Goal: Information Seeking & Learning: Learn about a topic

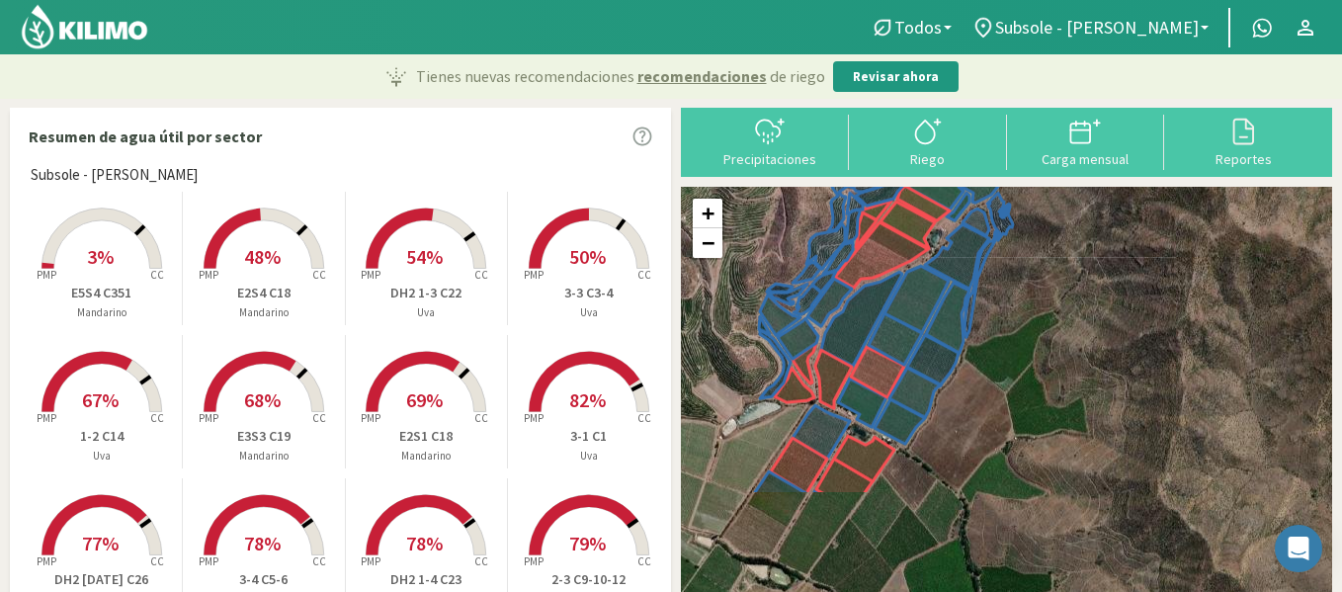
drag, startPoint x: 1213, startPoint y: 521, endPoint x: 1042, endPoint y: 291, distance: 286.9
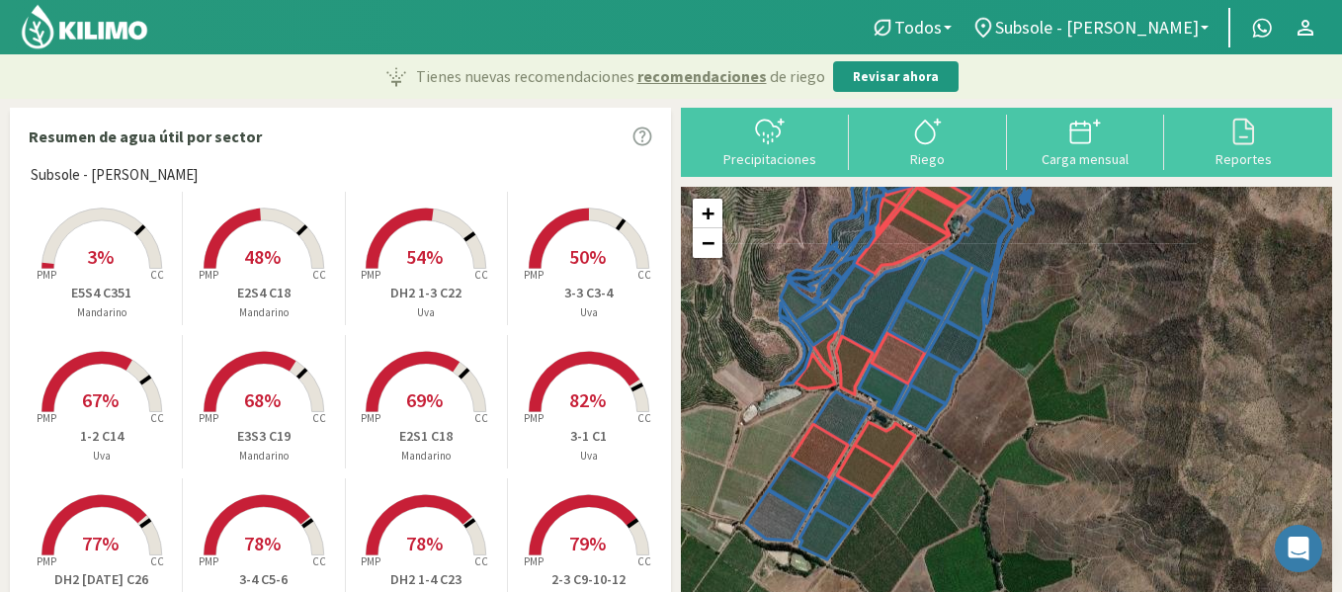
drag, startPoint x: 1042, startPoint y: 291, endPoint x: 397, endPoint y: 123, distance: 666.1
click at [397, 123] on div "Resumen de agua útil por sector" at bounding box center [340, 136] width 659 height 55
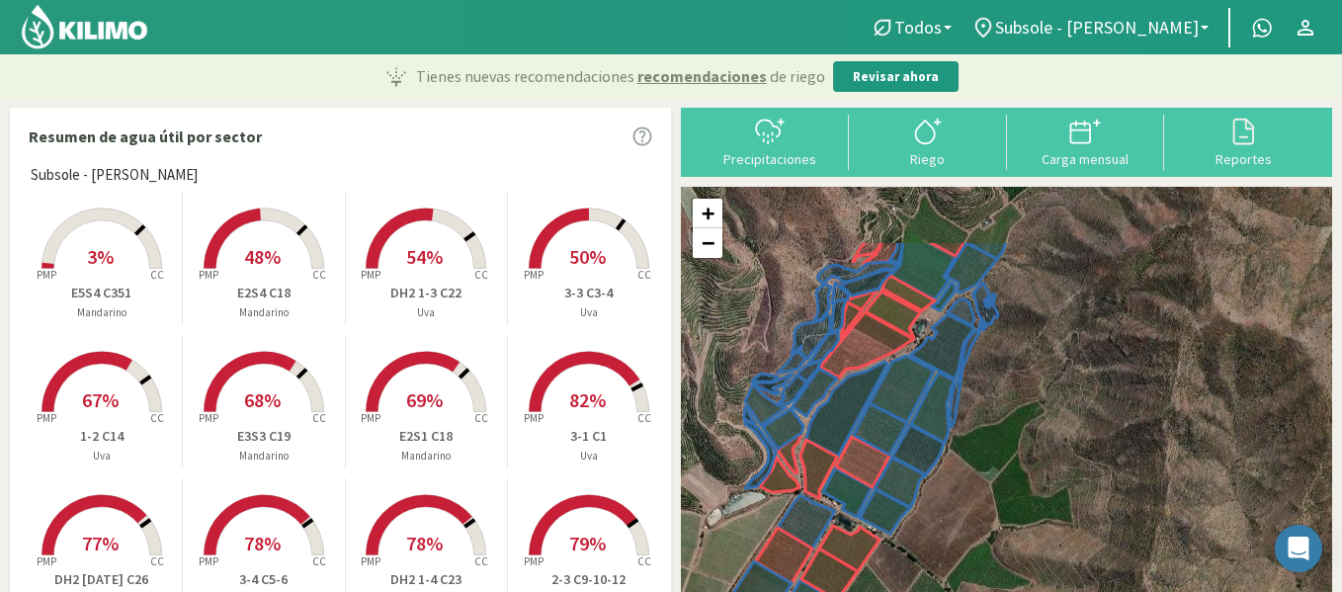
drag, startPoint x: 1028, startPoint y: 298, endPoint x: 971, endPoint y: 470, distance: 181.3
click at [972, 465] on div "+ − Leaflet | © Esri" at bounding box center [1006, 421] width 651 height 468
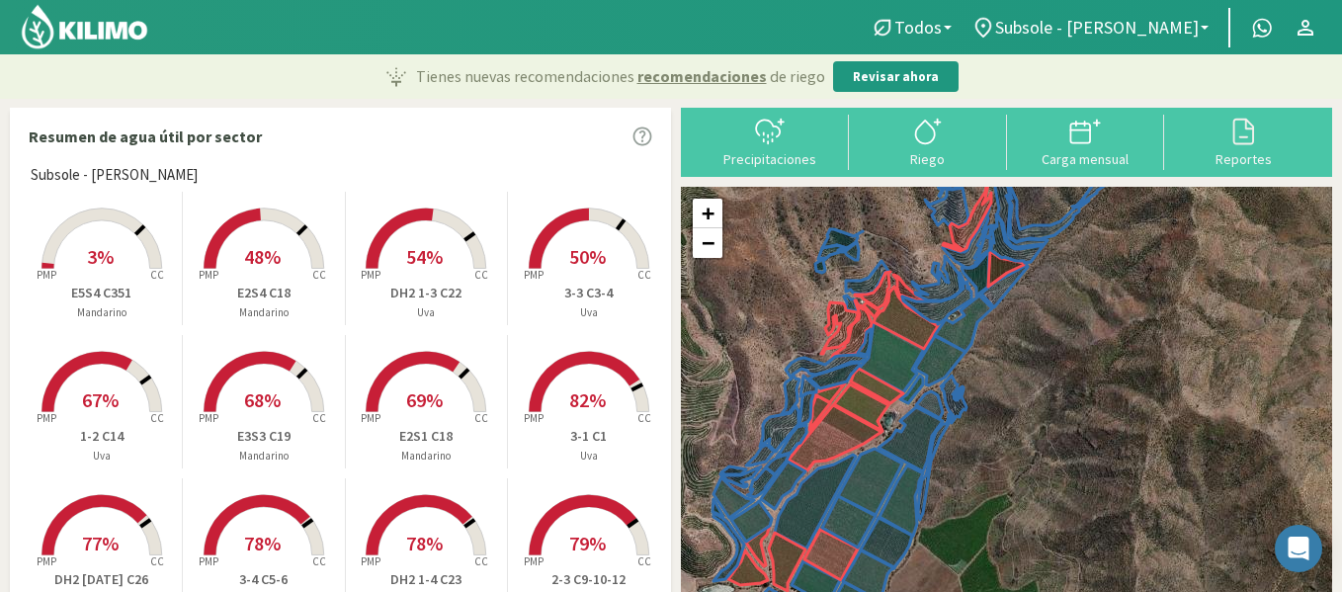
drag, startPoint x: 1035, startPoint y: 325, endPoint x: 997, endPoint y: 447, distance: 127.3
click at [1002, 428] on div "+ − Leaflet | © Esri" at bounding box center [1006, 421] width 651 height 468
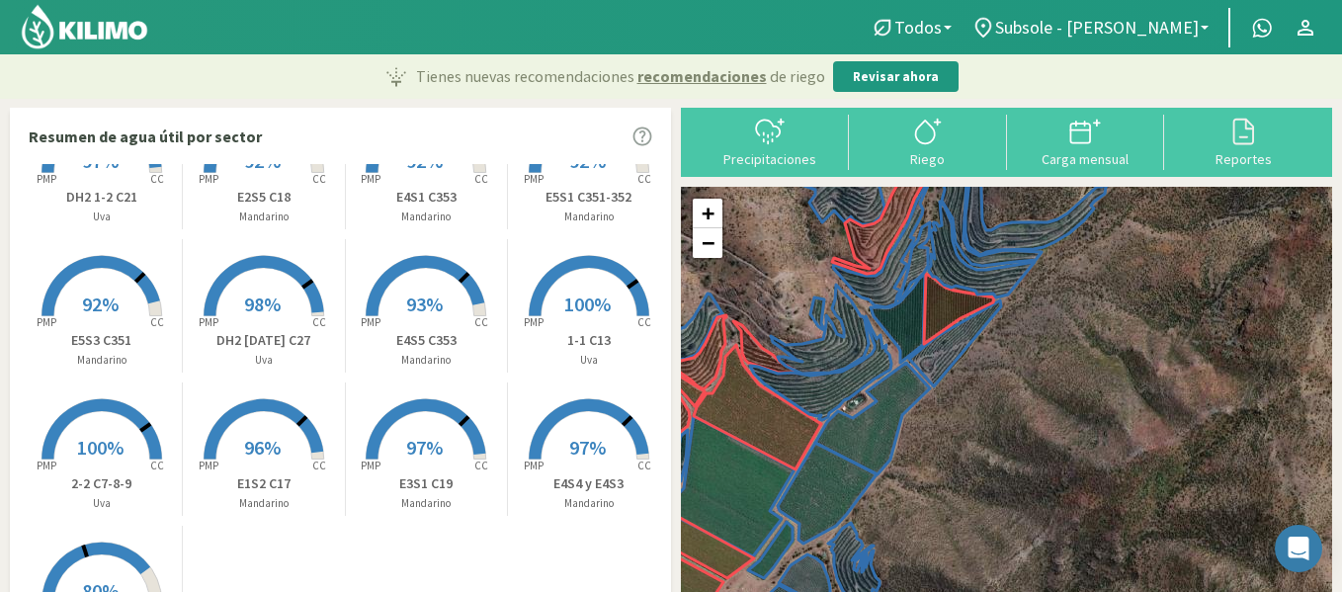
scroll to position [1351, 0]
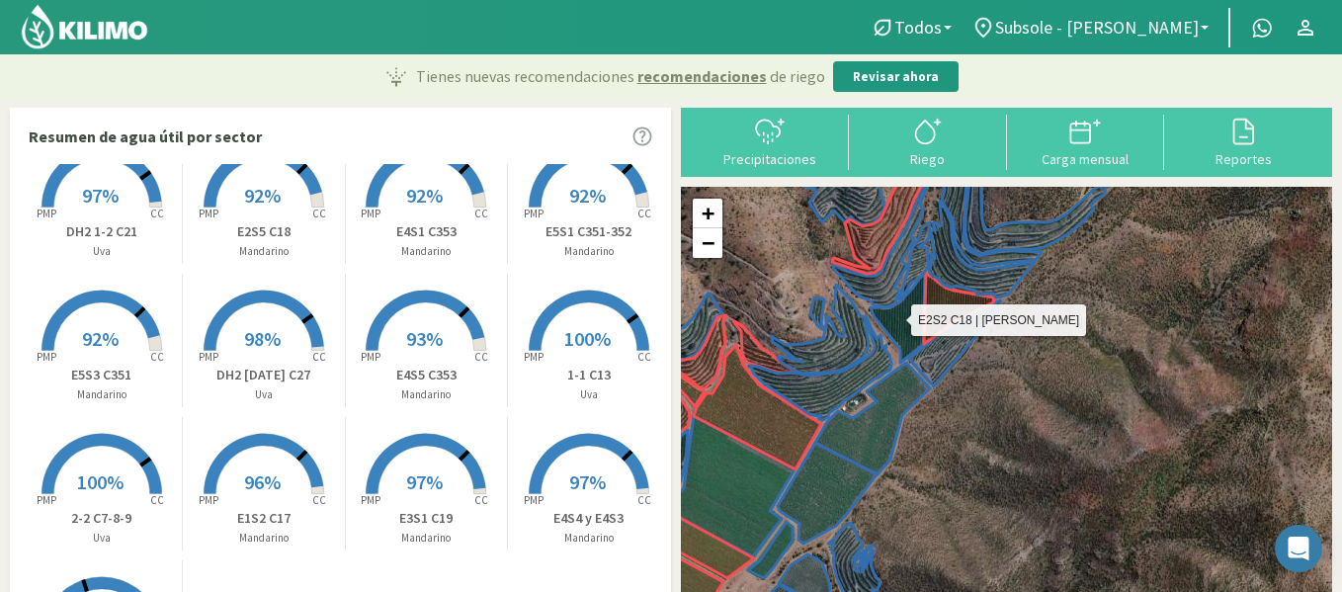
click at [909, 335] on icon at bounding box center [898, 318] width 54 height 89
click at [425, 377] on p "E4S5 C353" at bounding box center [426, 375] width 161 height 21
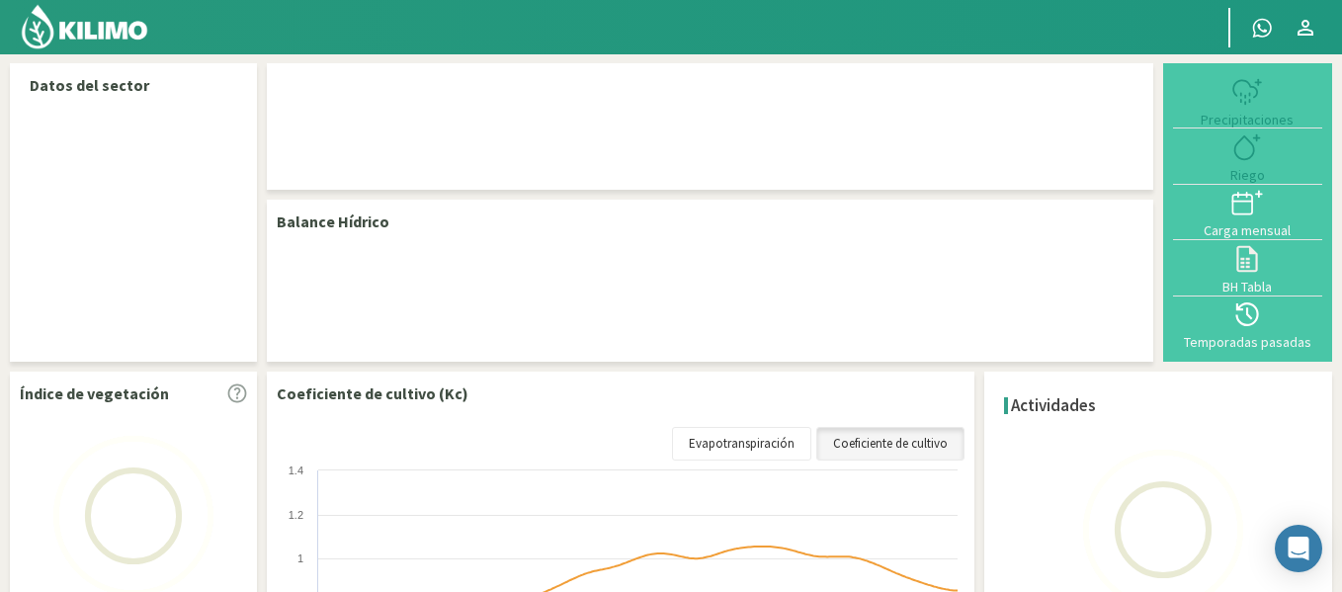
select select "42: Object"
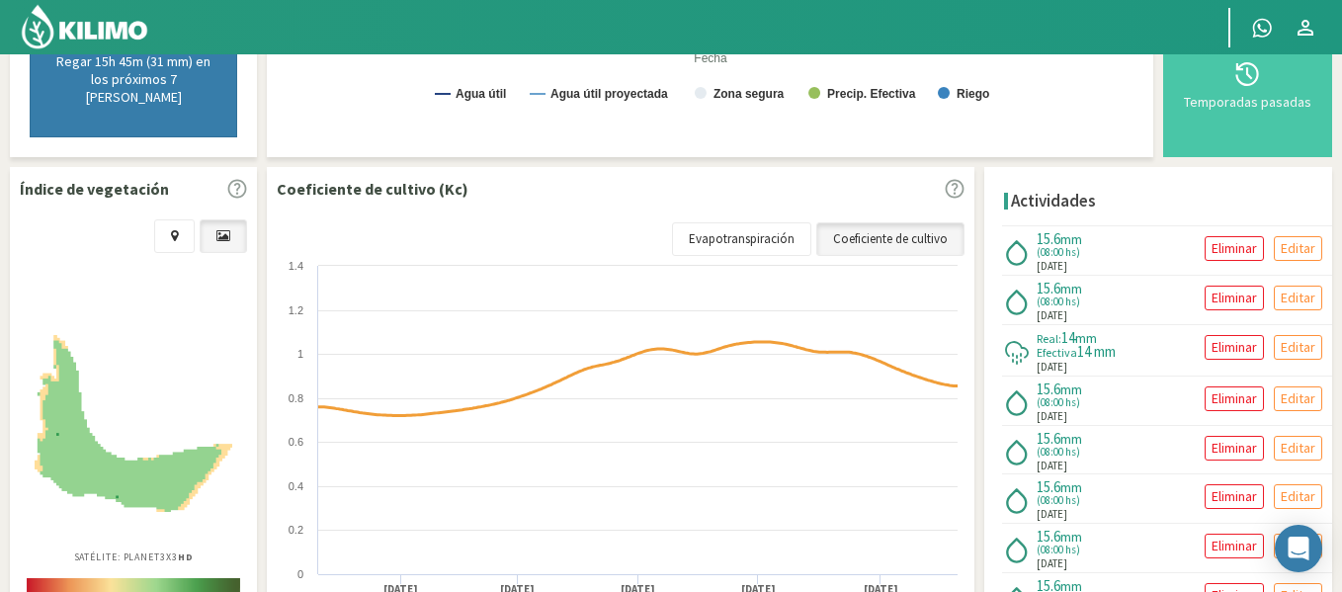
scroll to position [322, 0]
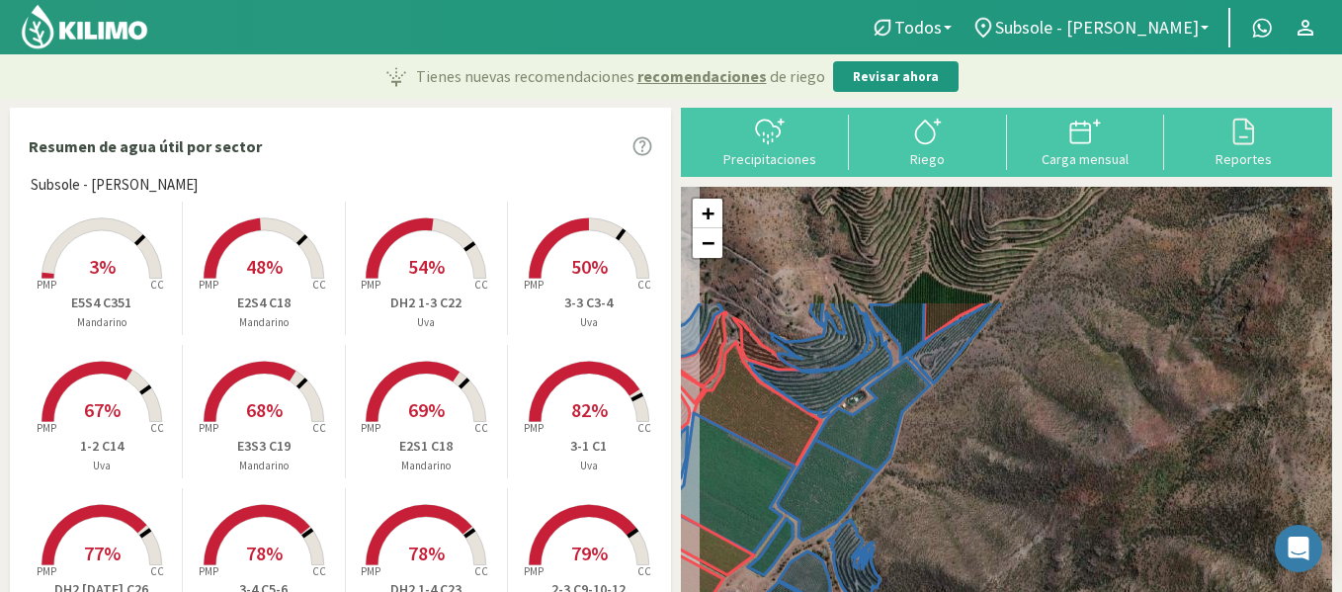
drag, startPoint x: 979, startPoint y: 292, endPoint x: 1003, endPoint y: 458, distance: 167.9
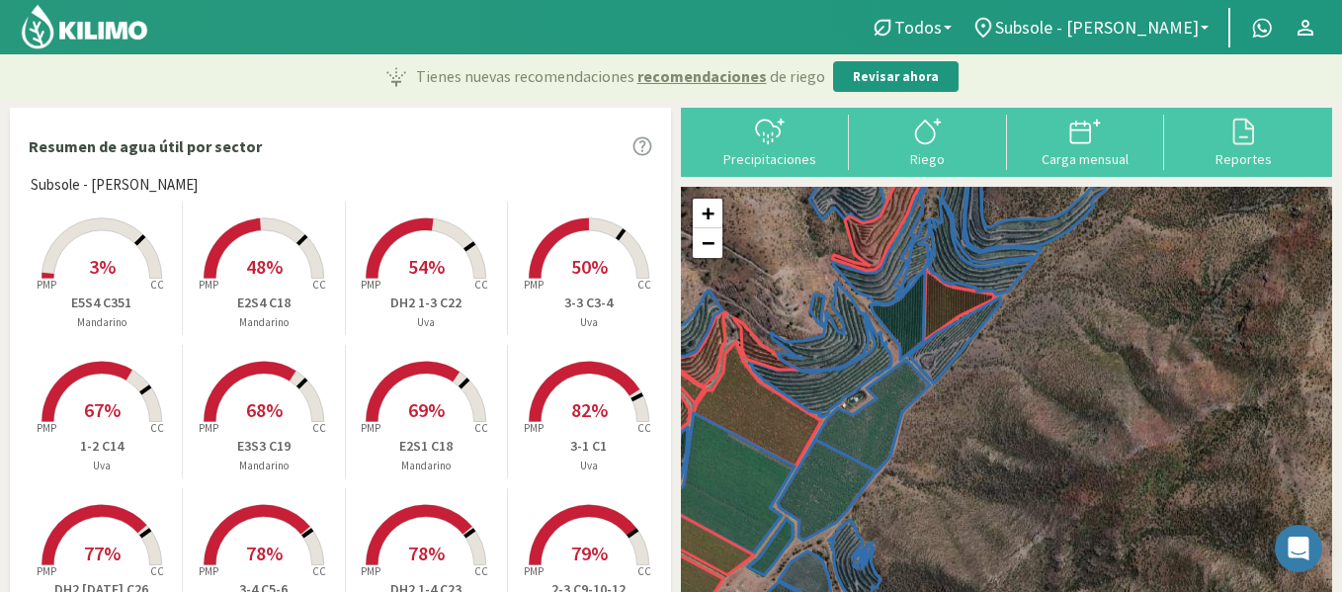
drag, startPoint x: 1003, startPoint y: 458, endPoint x: 1128, endPoint y: 379, distance: 147.5
click at [1128, 378] on div "+ − Leaflet | © Esri" at bounding box center [1006, 425] width 651 height 477
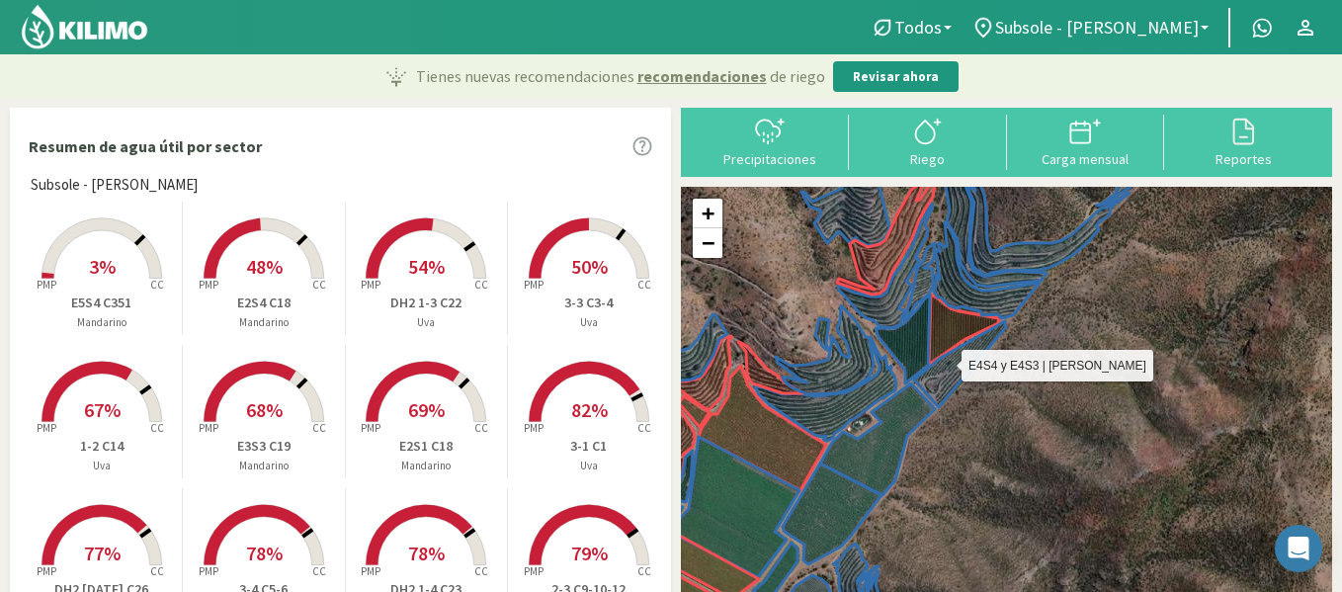
click at [950, 370] on icon at bounding box center [960, 364] width 92 height 86
click at [951, 367] on icon at bounding box center [960, 364] width 92 height 86
click at [948, 373] on icon at bounding box center [960, 364] width 92 height 86
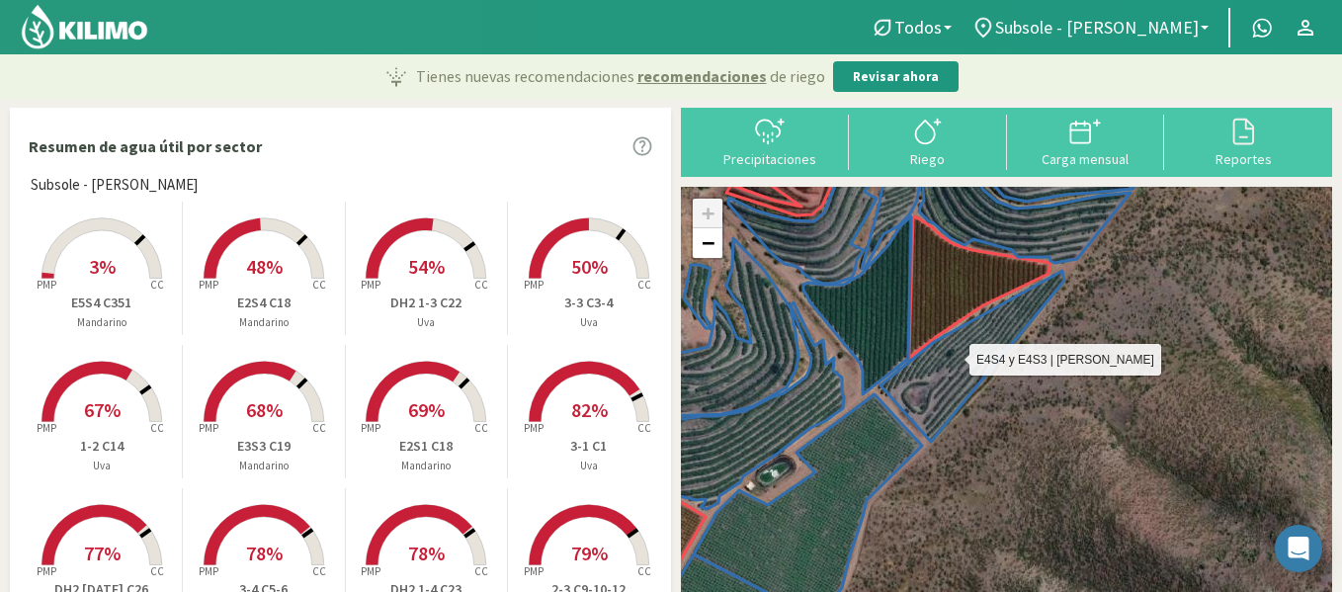
click at [942, 379] on icon at bounding box center [973, 356] width 184 height 171
click at [942, 378] on icon at bounding box center [973, 356] width 184 height 171
click at [942, 380] on icon at bounding box center [973, 356] width 184 height 171
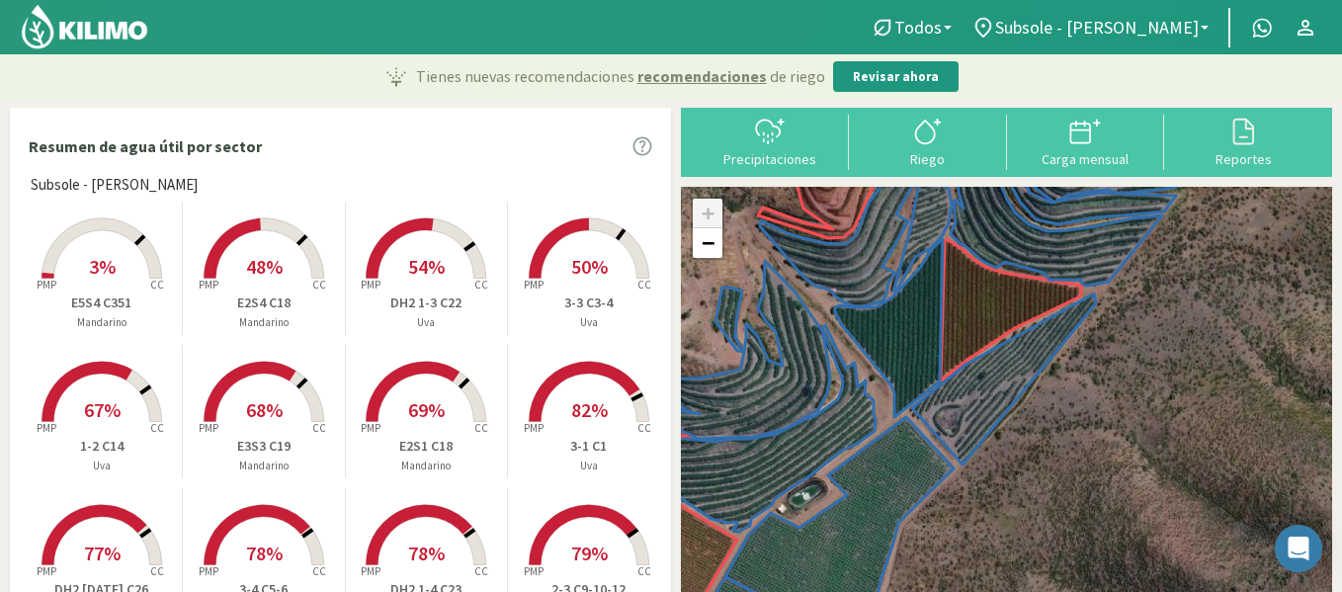
click at [1041, 384] on div "+ − Leaflet | © Esri" at bounding box center [1006, 425] width 651 height 477
click at [1010, 392] on icon at bounding box center [1004, 379] width 184 height 171
click at [1020, 383] on icon at bounding box center [1004, 379] width 184 height 171
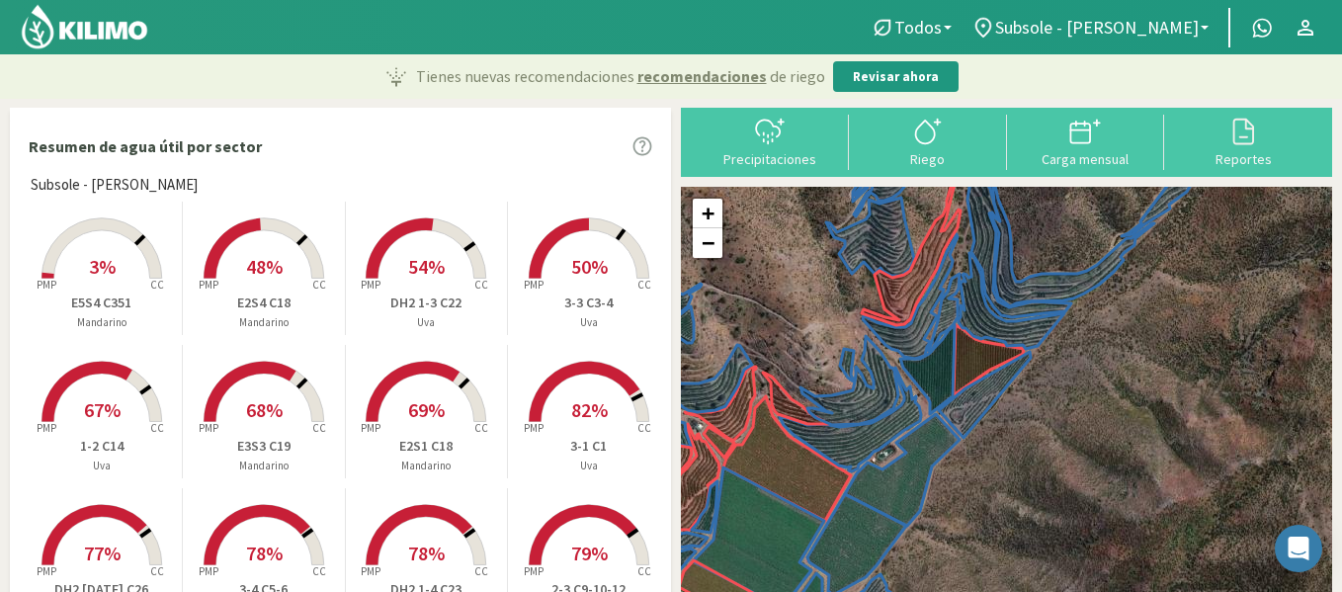
drag, startPoint x: 661, startPoint y: 247, endPoint x: 665, endPoint y: 281, distance: 33.8
click at [665, 281] on div "Subsole - [PERSON_NAME] Created with Highcharts 9.2.2 PMP CC 3% E5S4 C351 [PERS…" at bounding box center [345, 401] width 649 height 455
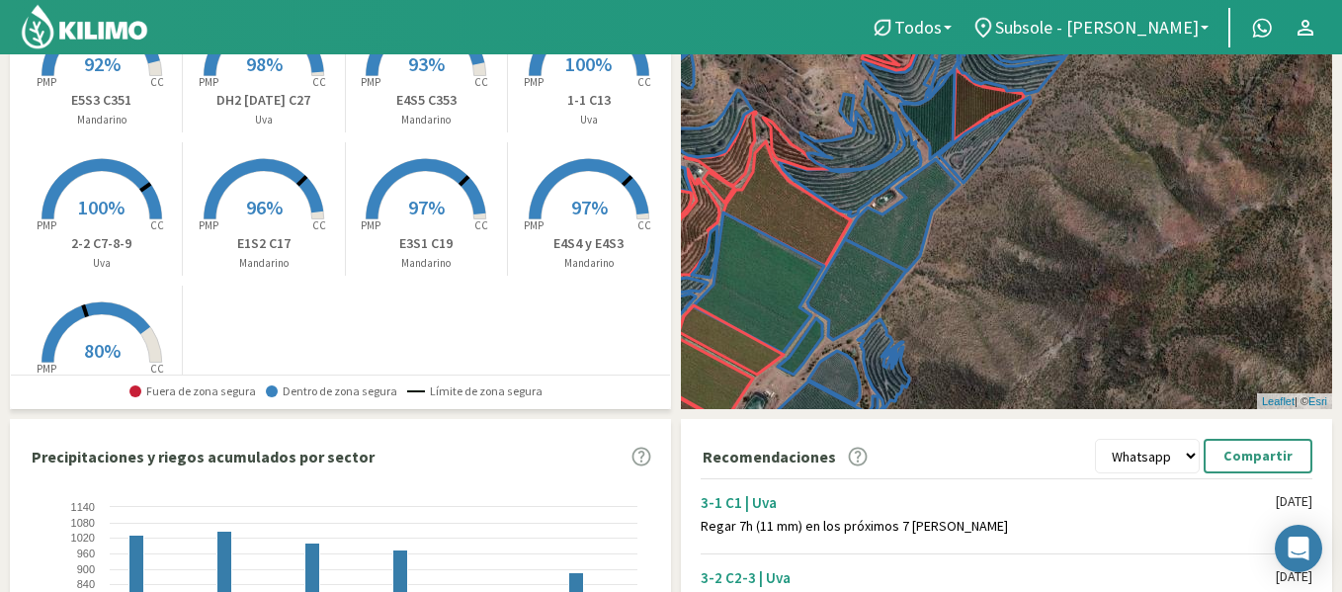
scroll to position [1351, 0]
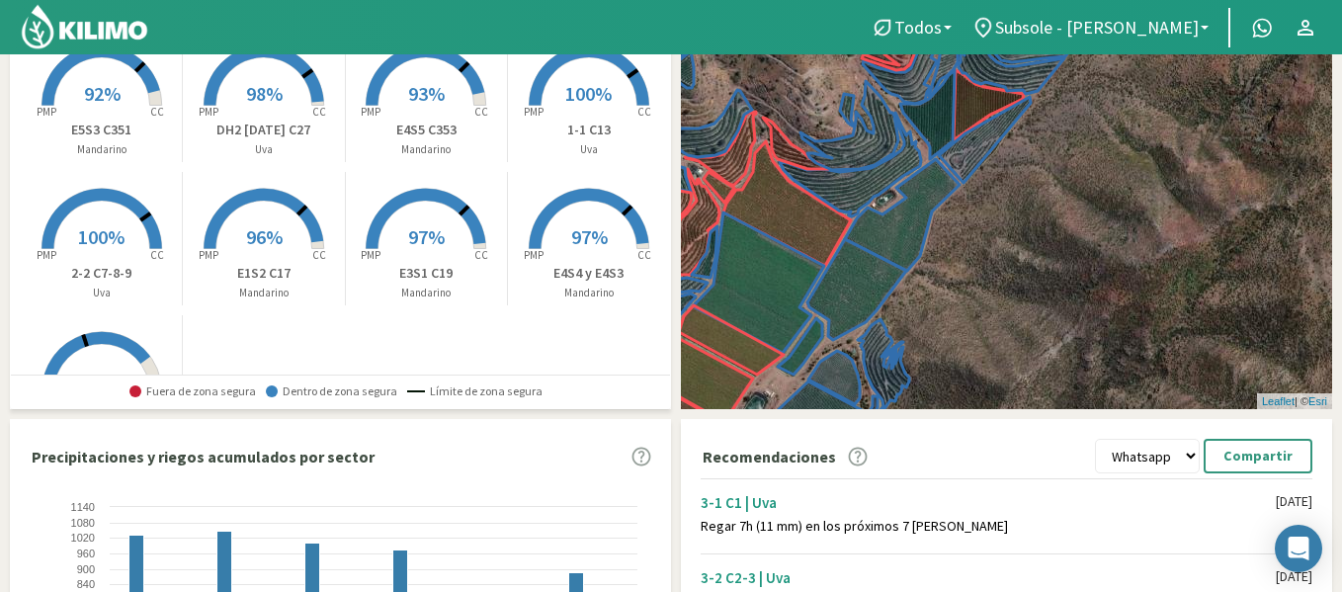
click at [596, 269] on p "E4S4 y E4S3" at bounding box center [589, 273] width 162 height 21
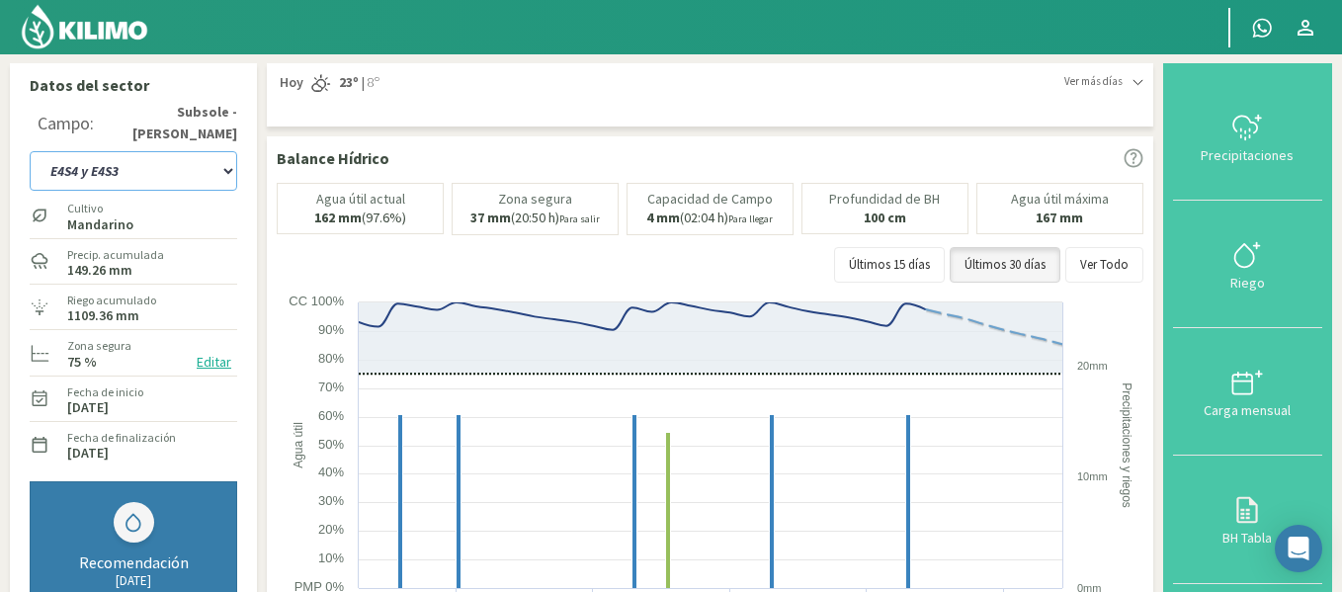
click at [227, 163] on select "1-1 C13 1-2 C14 1-3 C15 1-4 C16 2-1 C11 2-2 C7-8-9 2-3 C9-10-12 3-1 C1 3-2 C2-3…" at bounding box center [134, 171] width 208 height 40
click at [166, 163] on select "1-1 C13 1-2 C14 1-3 C15 1-4 C16 2-1 C11 2-2 C7-8-9 2-3 C9-10-12 3-1 C1 3-2 C2-3…" at bounding box center [134, 171] width 208 height 40
click at [168, 164] on select "1-1 C13 1-2 C14 1-3 C15 1-4 C16 2-1 C11 2-2 C7-8-9 2-3 C9-10-12 3-1 C1 3-2 C2-3…" at bounding box center [134, 171] width 208 height 40
click at [30, 151] on select "1-1 C13 1-2 C14 1-3 C15 1-4 C16 2-1 C11 2-2 C7-8-9 2-3 C9-10-12 3-1 C1 3-2 C2-3…" at bounding box center [134, 171] width 208 height 40
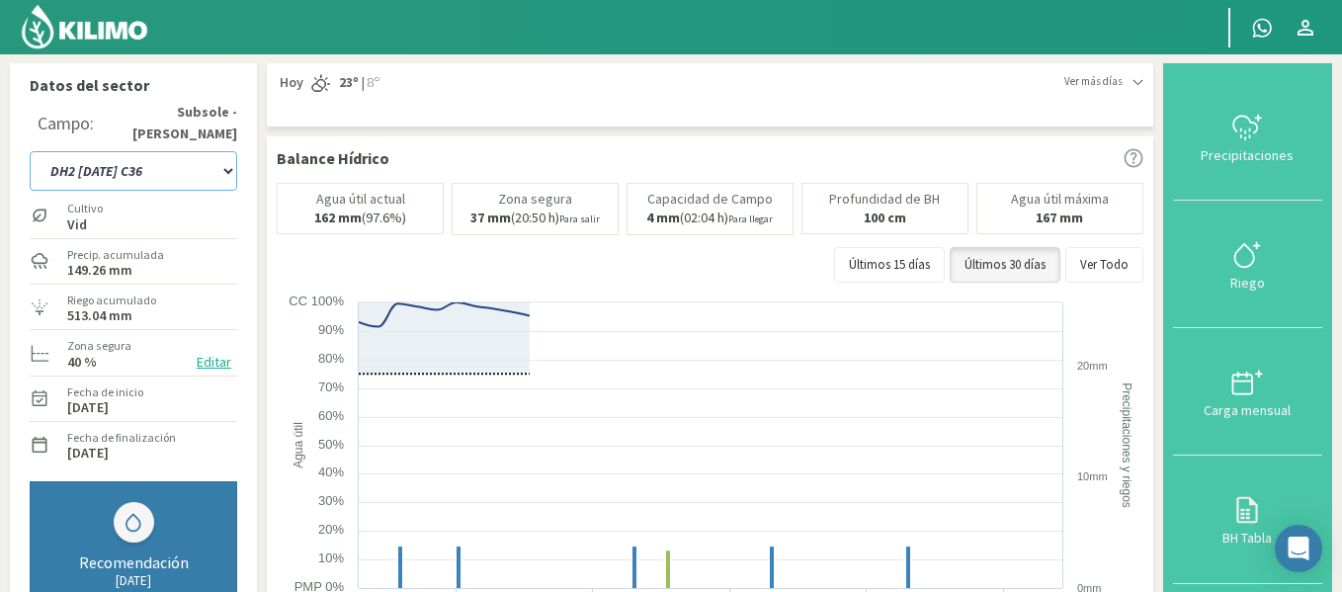
select select "139: Object"
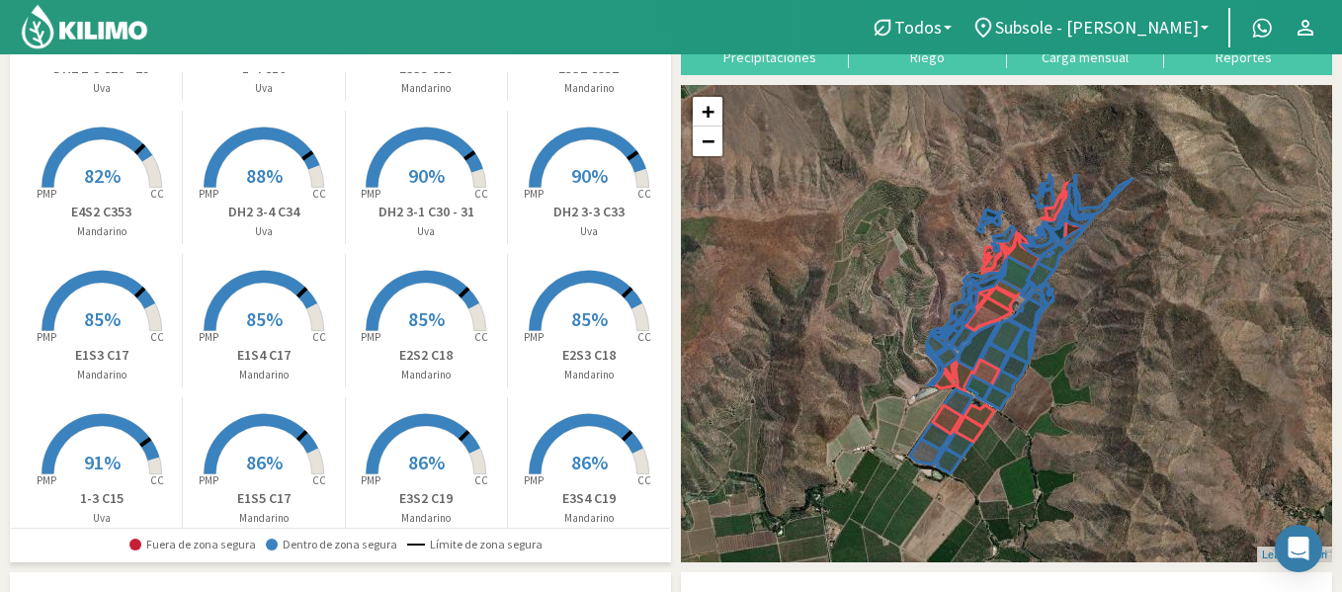
scroll to position [561, 0]
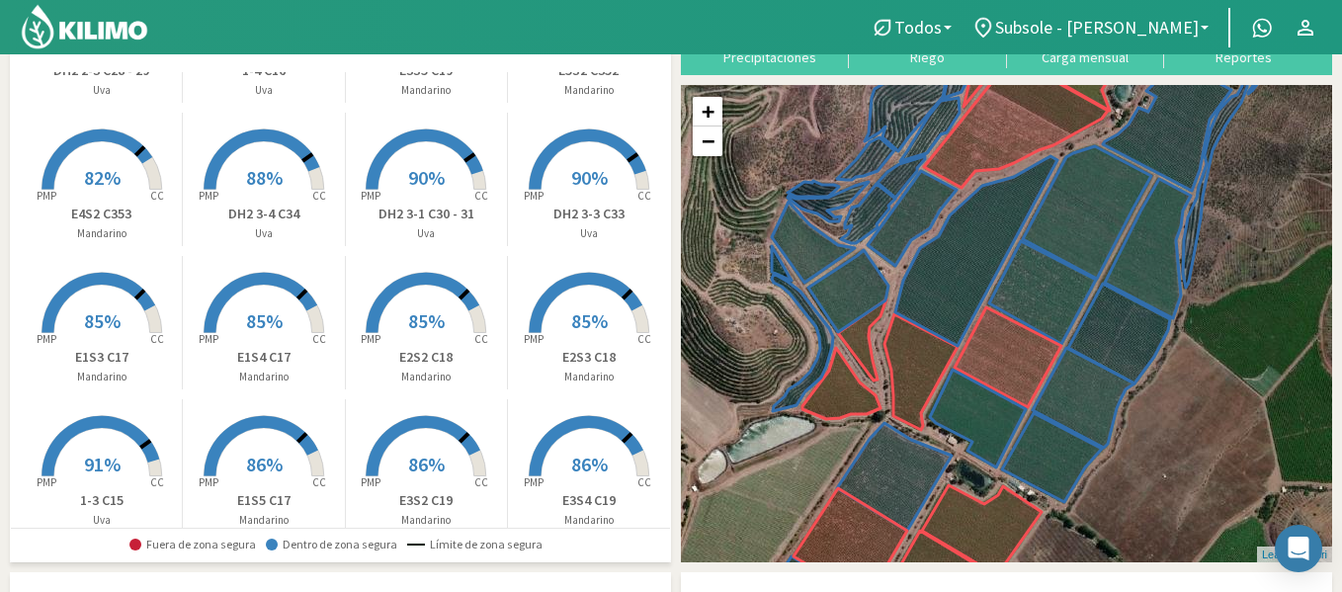
drag, startPoint x: 769, startPoint y: 300, endPoint x: 769, endPoint y: 351, distance: 51.4
click at [769, 351] on div "+ − Leaflet | © Esri" at bounding box center [1006, 323] width 651 height 477
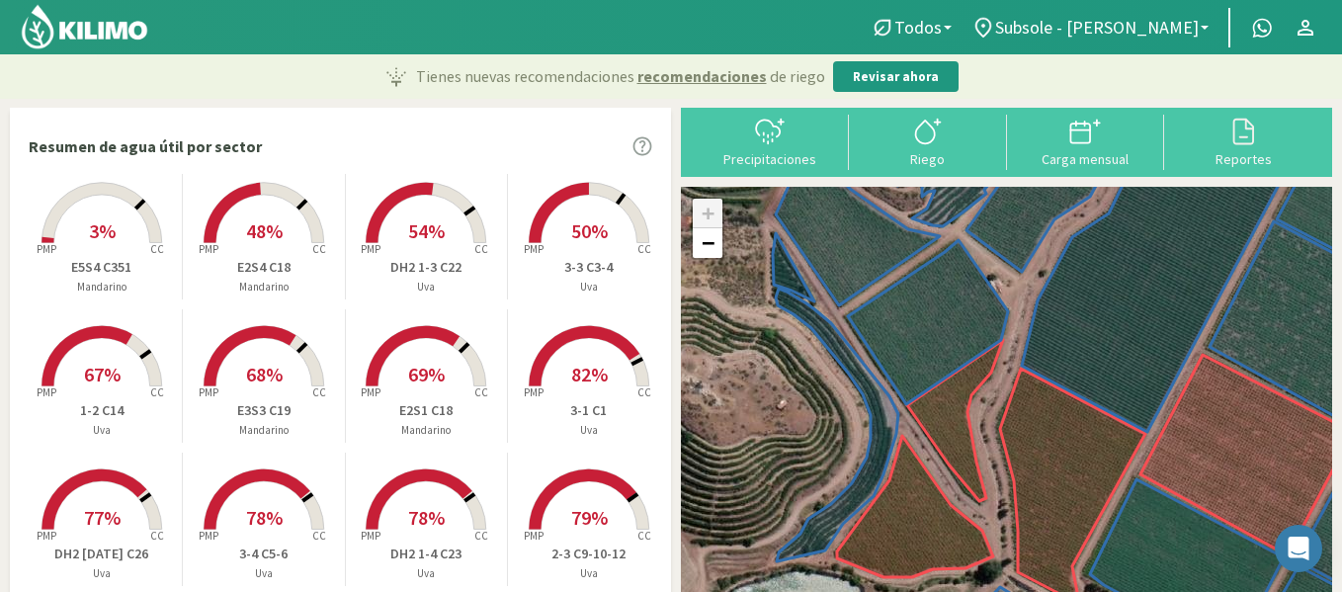
scroll to position [0, 0]
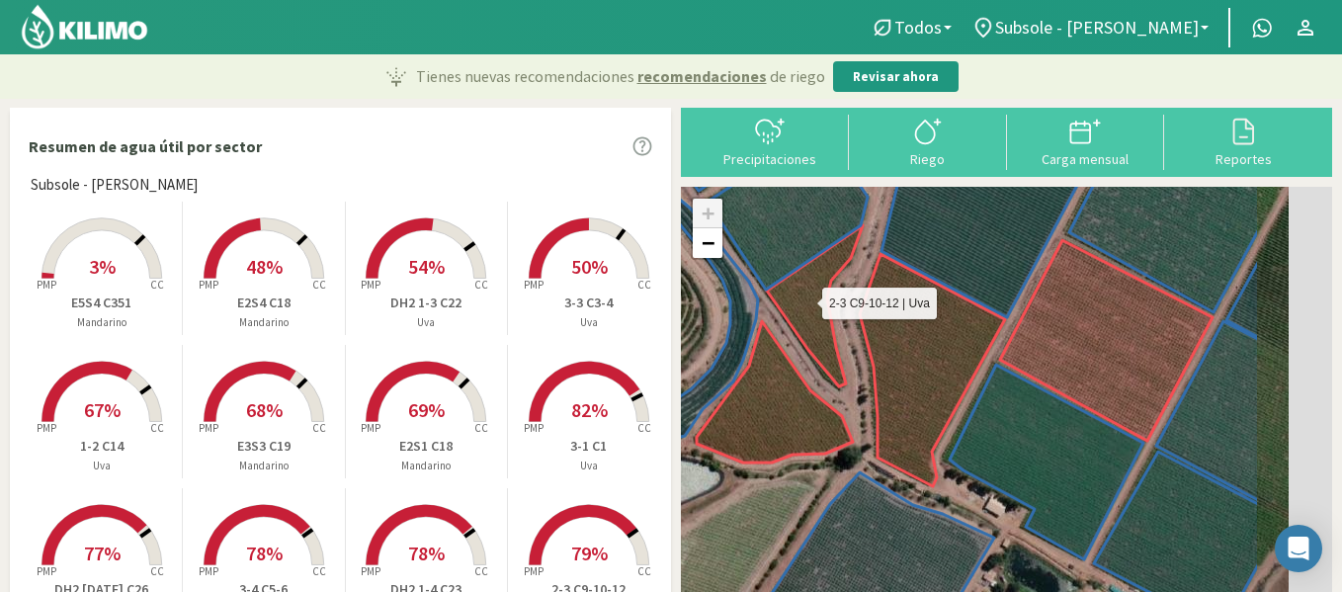
drag, startPoint x: 1134, startPoint y: 457, endPoint x: 878, endPoint y: 223, distance: 346.4
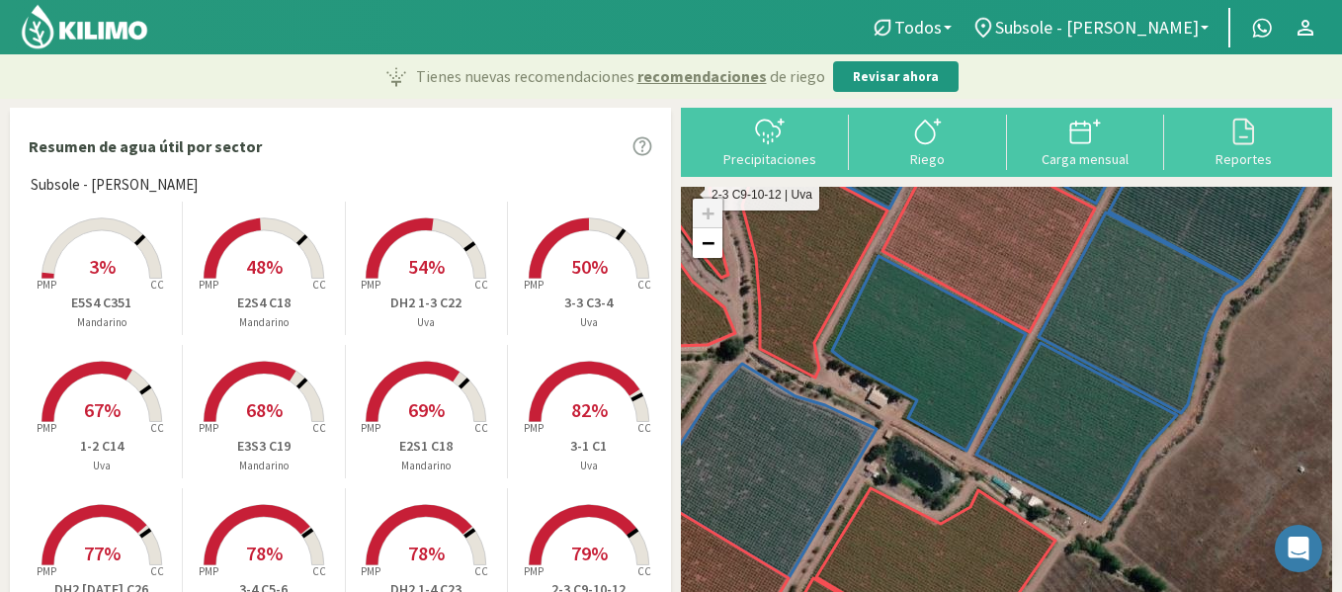
drag, startPoint x: 878, startPoint y: 223, endPoint x: 792, endPoint y: 451, distance: 243.1
click at [792, 451] on icon at bounding box center [762, 471] width 228 height 215
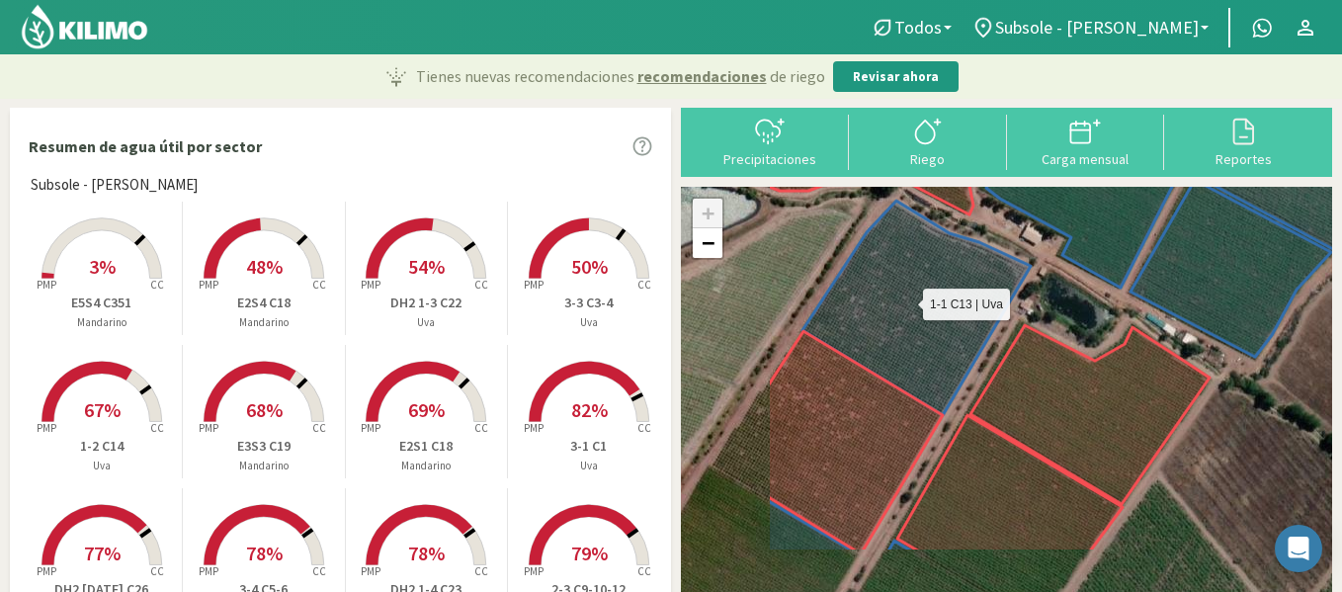
drag, startPoint x: 783, startPoint y: 525, endPoint x: 941, endPoint y: 358, distance: 230.1
click at [941, 358] on icon at bounding box center [917, 308] width 228 height 215
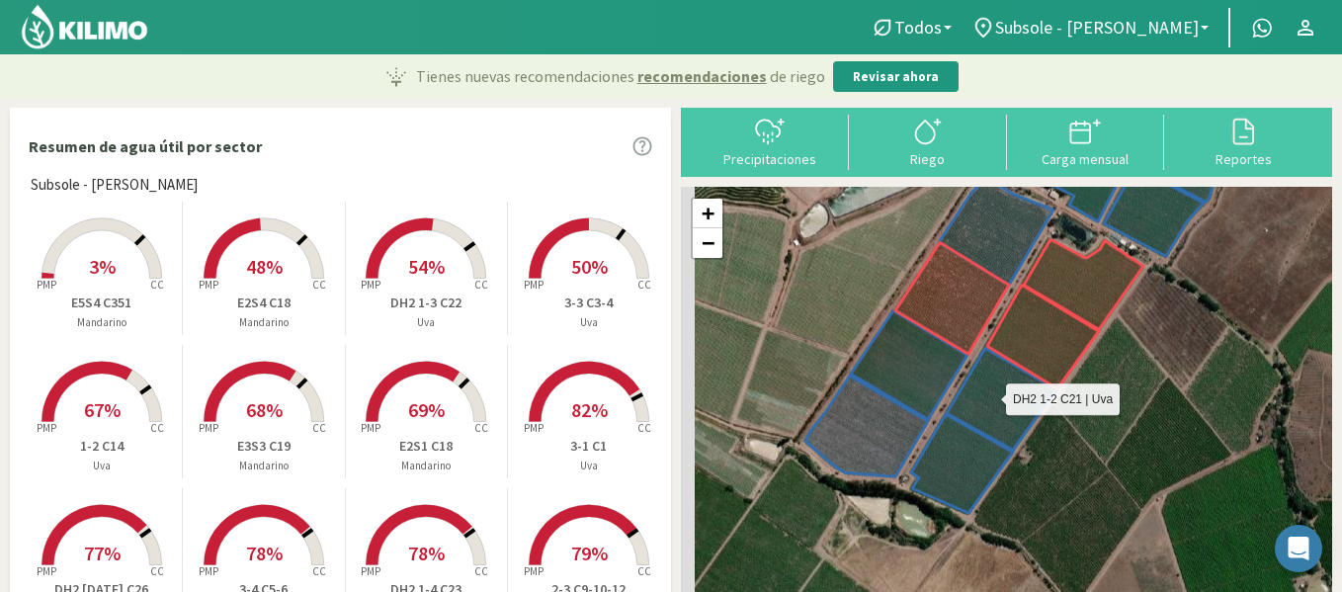
drag, startPoint x: 847, startPoint y: 523, endPoint x: 1018, endPoint y: 358, distance: 237.7
click at [1018, 358] on icon at bounding box center [1002, 399] width 110 height 102
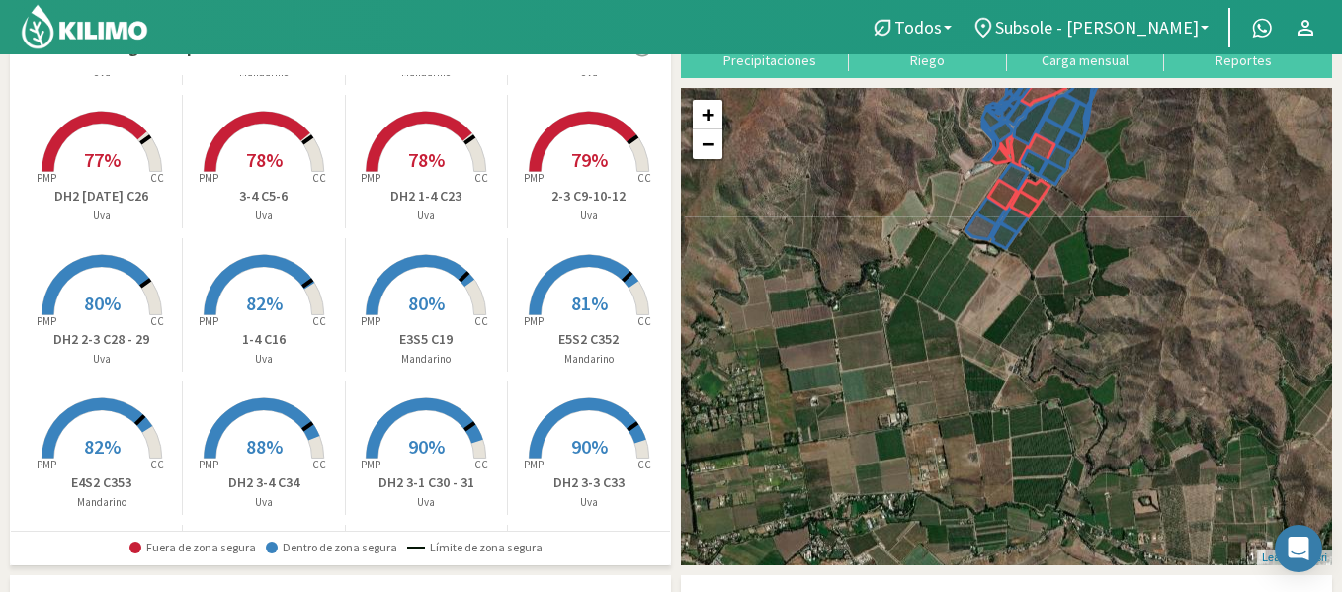
scroll to position [297, 0]
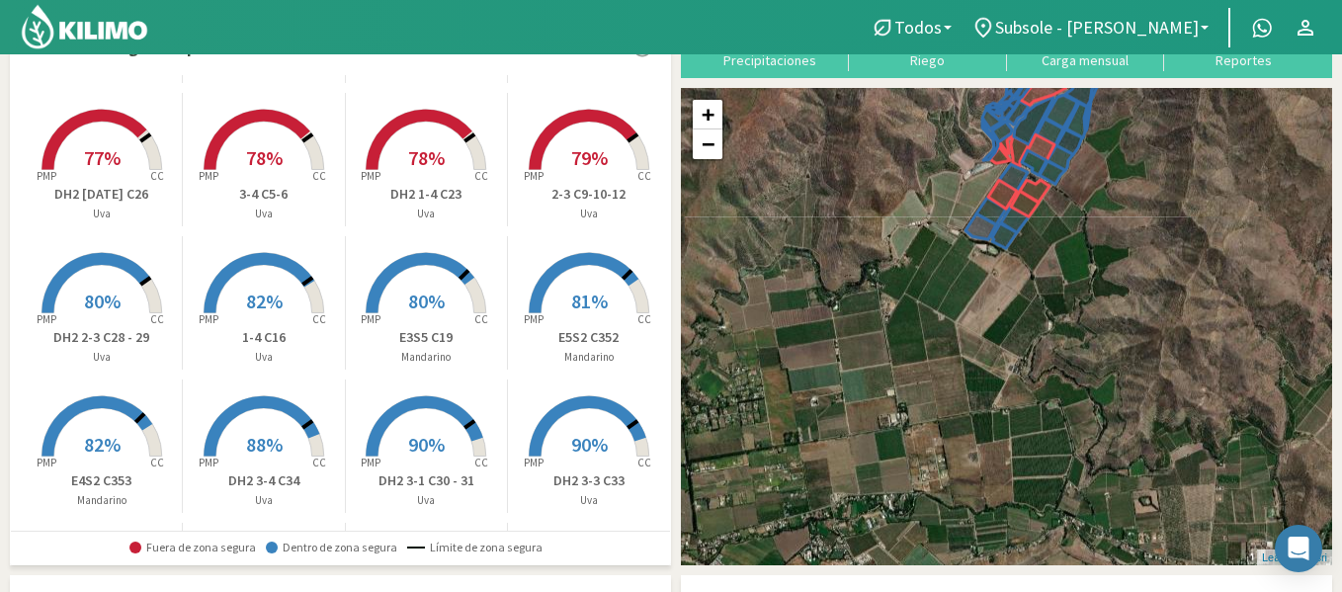
click at [527, 350] on p "Mandarino" at bounding box center [589, 357] width 162 height 17
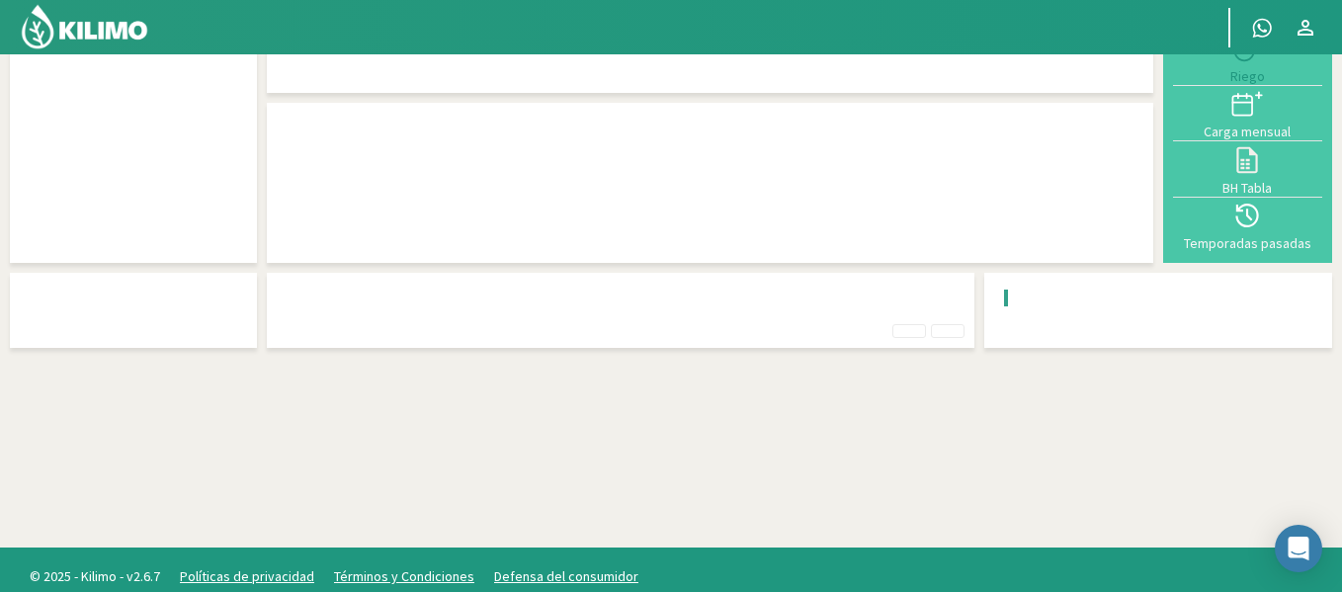
scroll to position [54, 0]
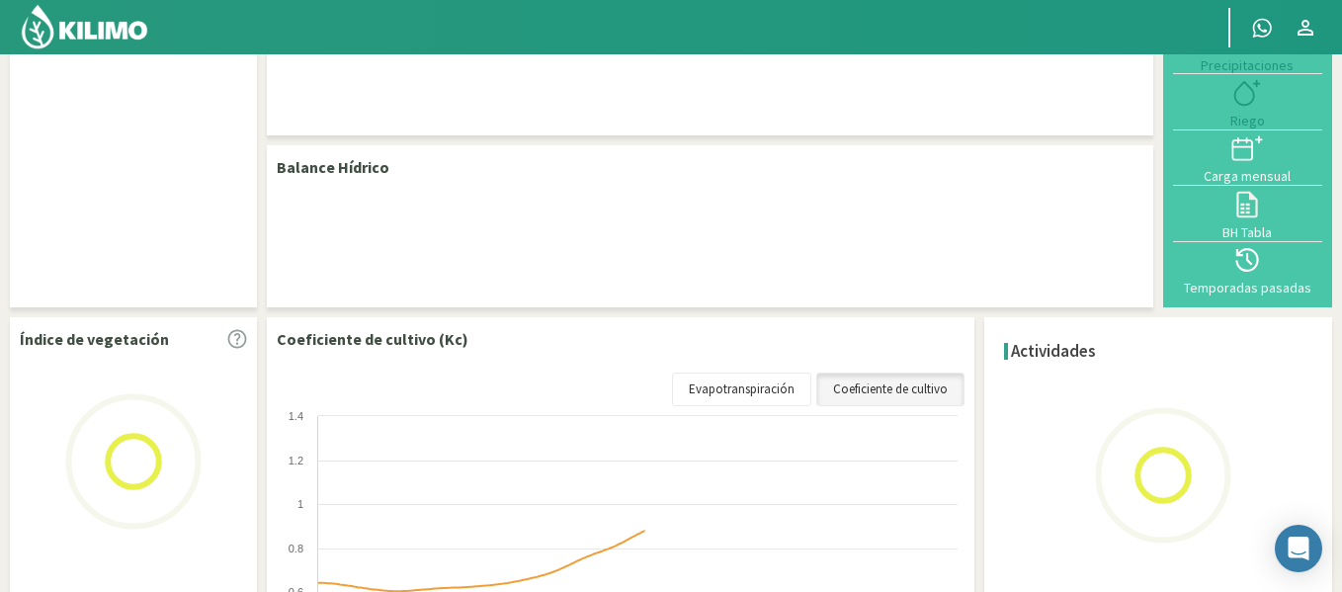
select select "45: Object"
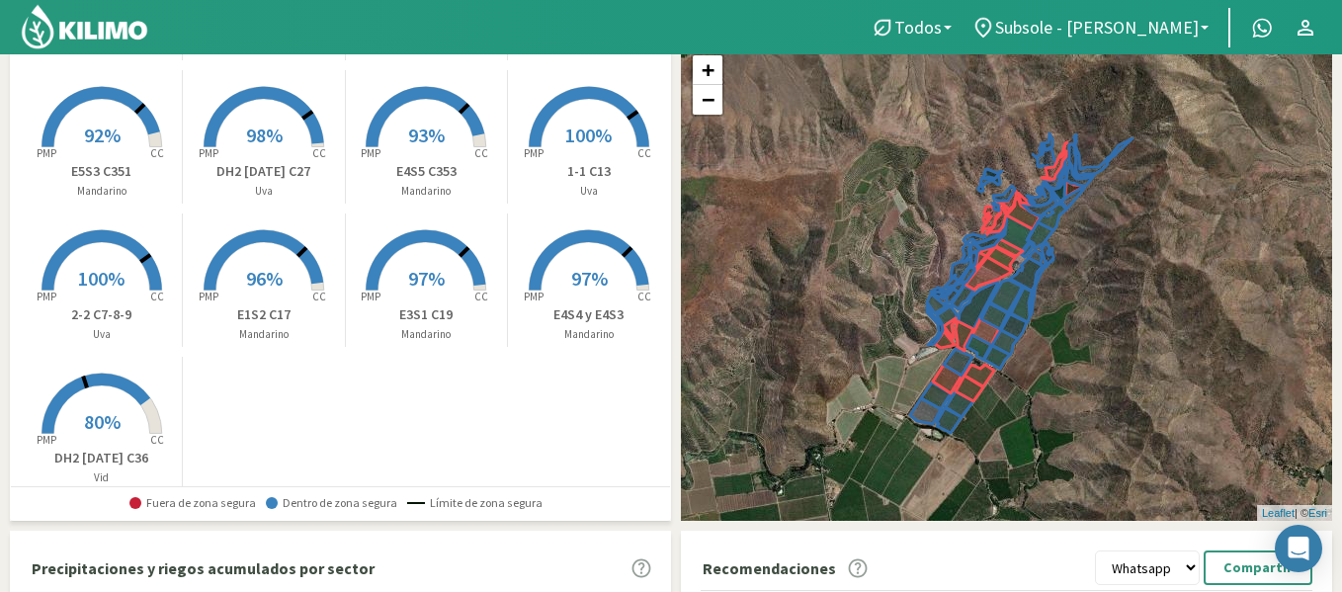
scroll to position [1450, 0]
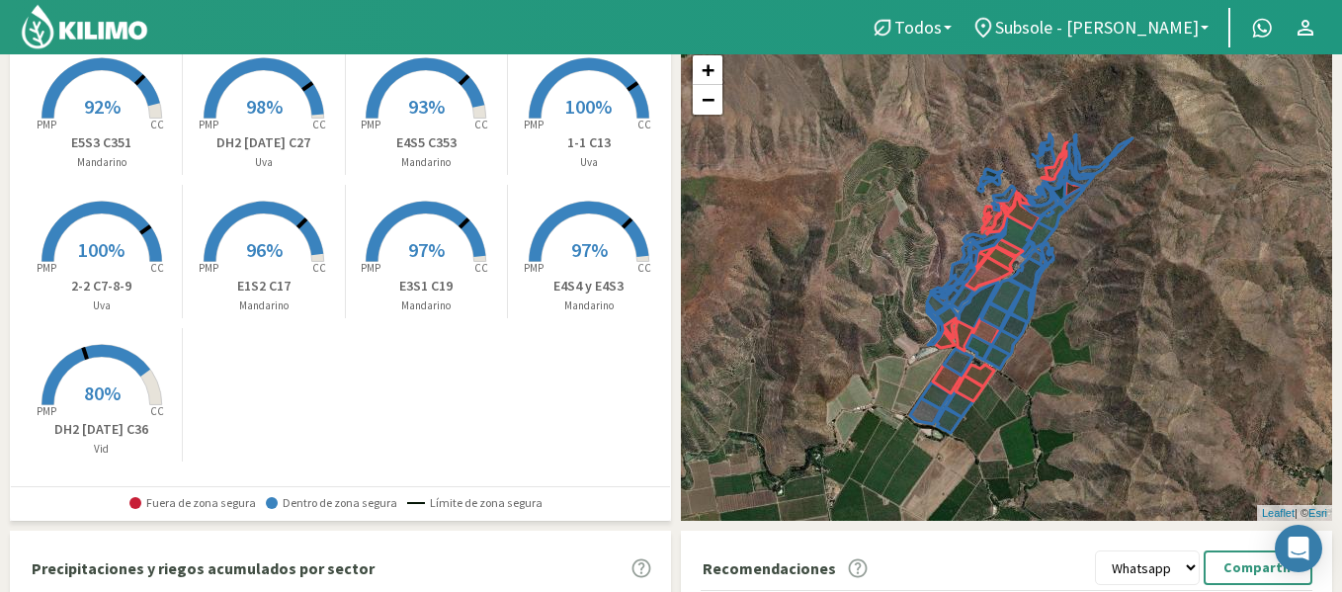
click at [93, 370] on rect at bounding box center [102, 407] width 158 height 158
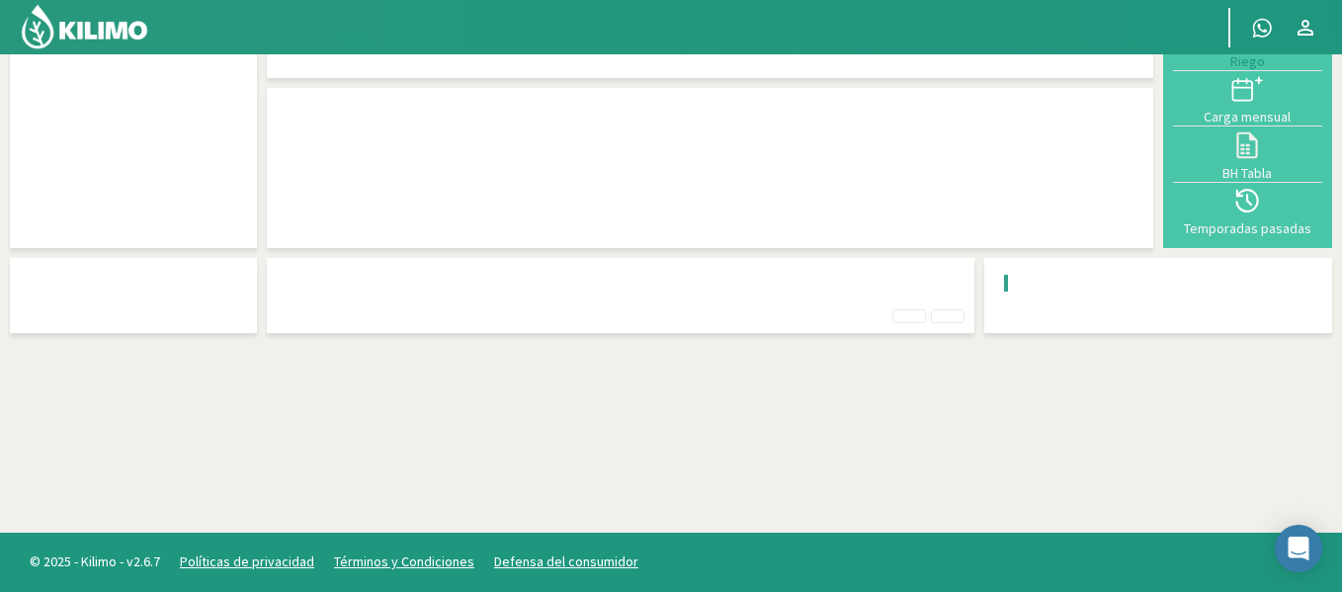
scroll to position [99, 0]
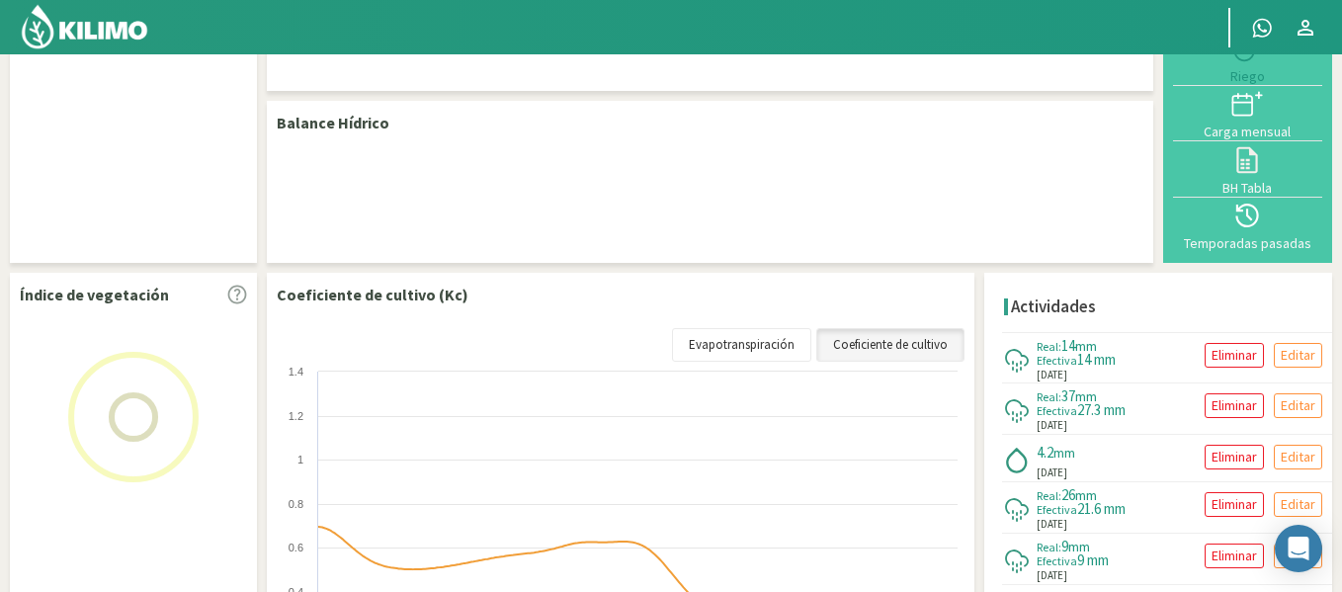
select select "21: Object"
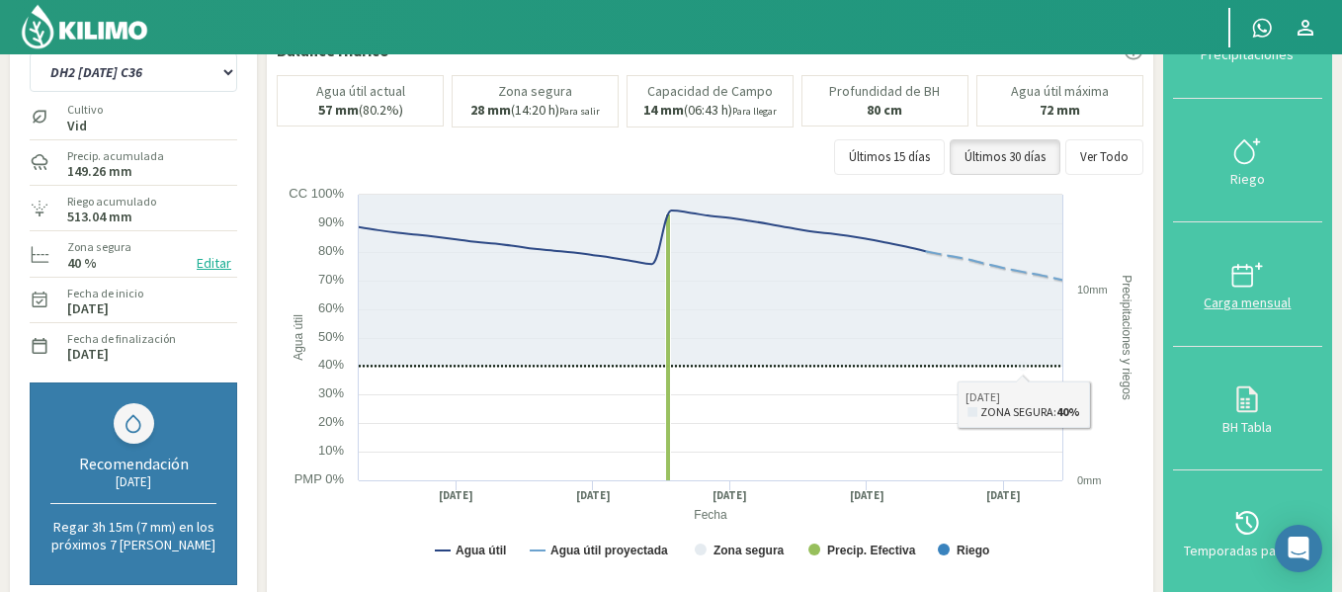
click at [1251, 274] on icon at bounding box center [1248, 275] width 32 height 32
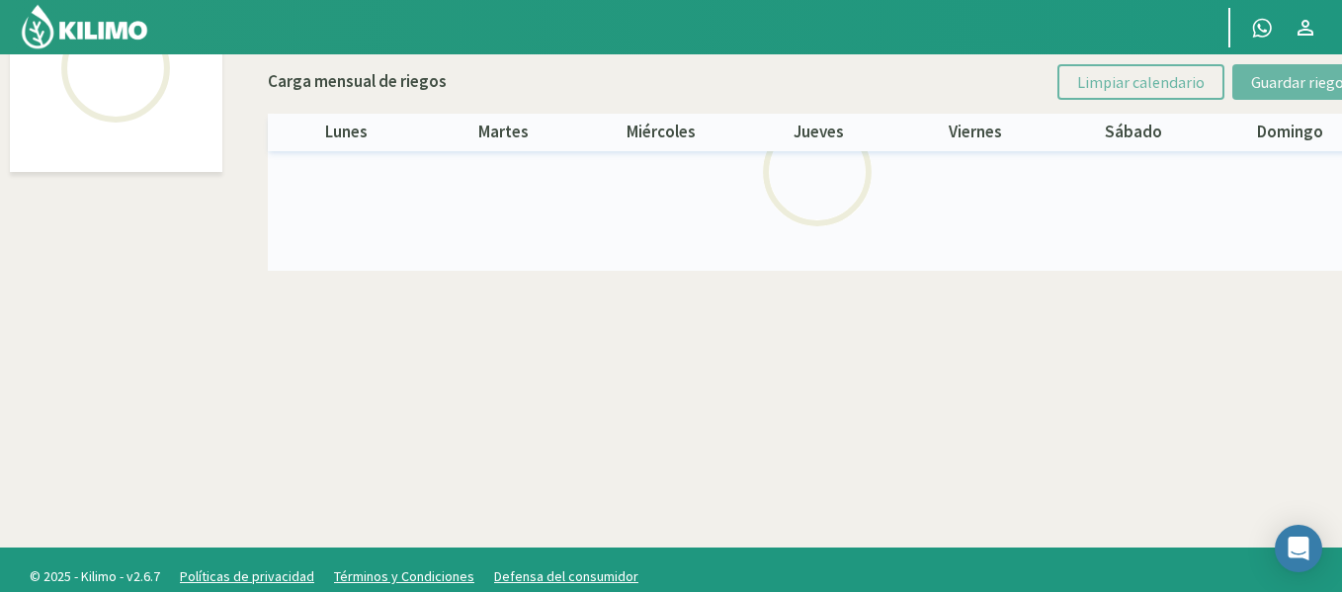
select select "21: Object"
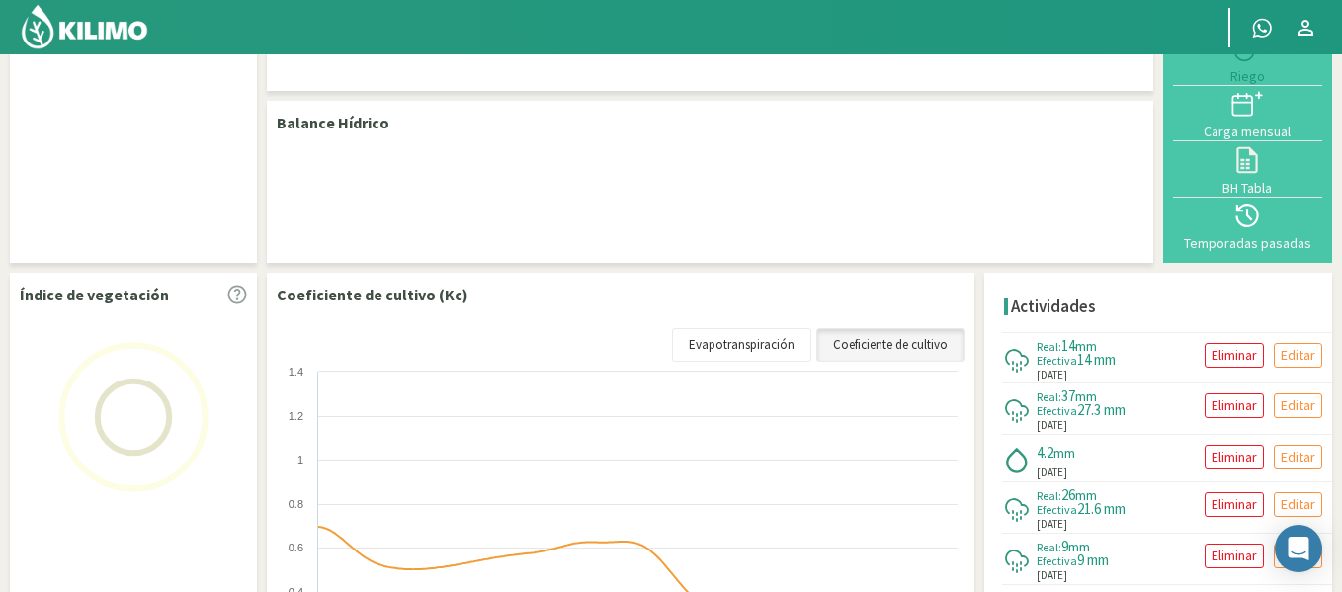
select select "21: Object"
